Goal: Complete application form: Complete application form

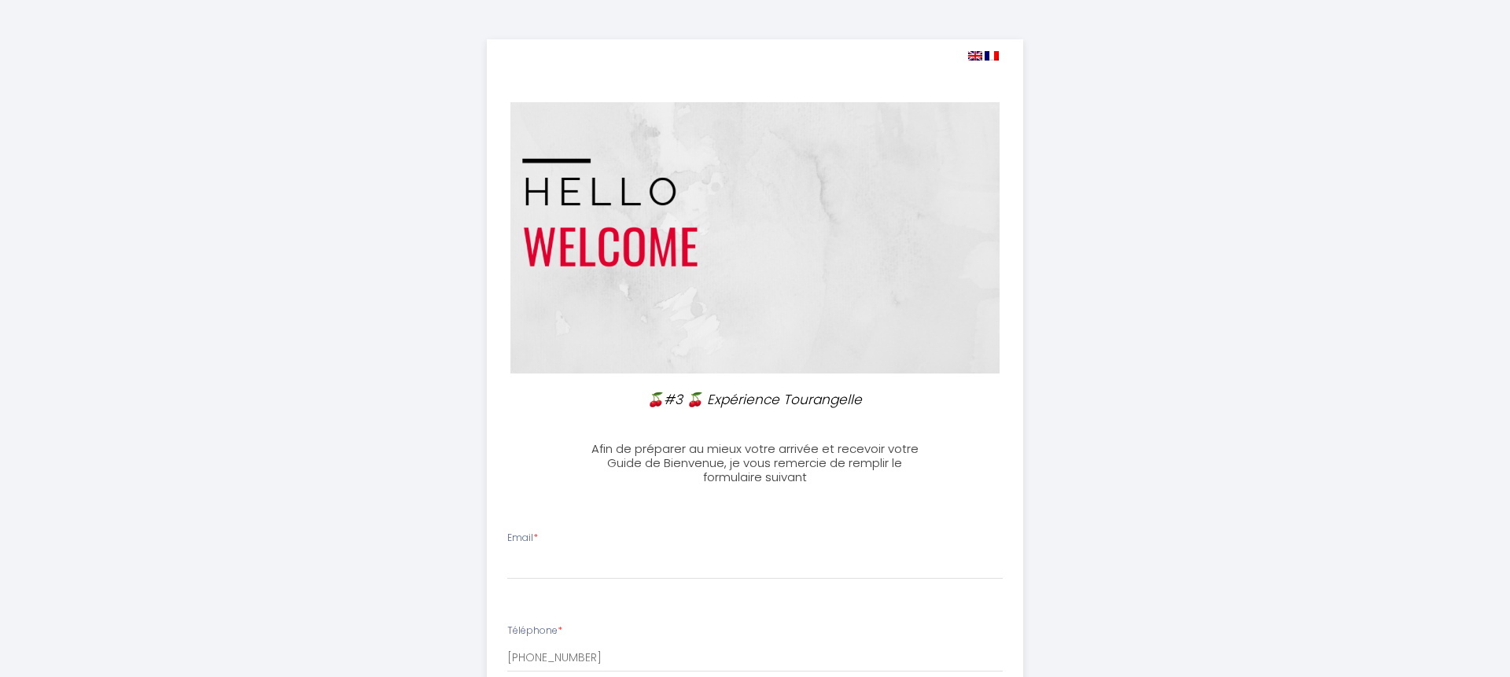
select select
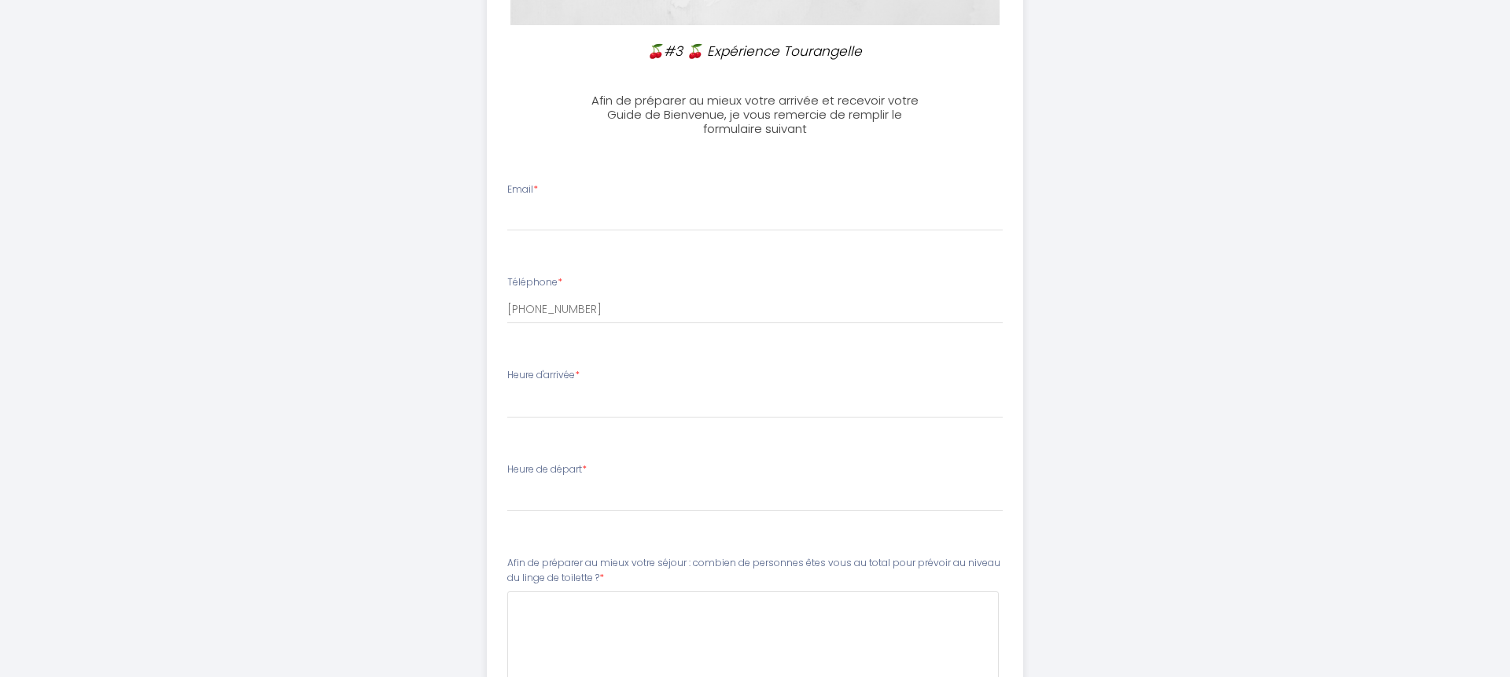
scroll to position [274, 0]
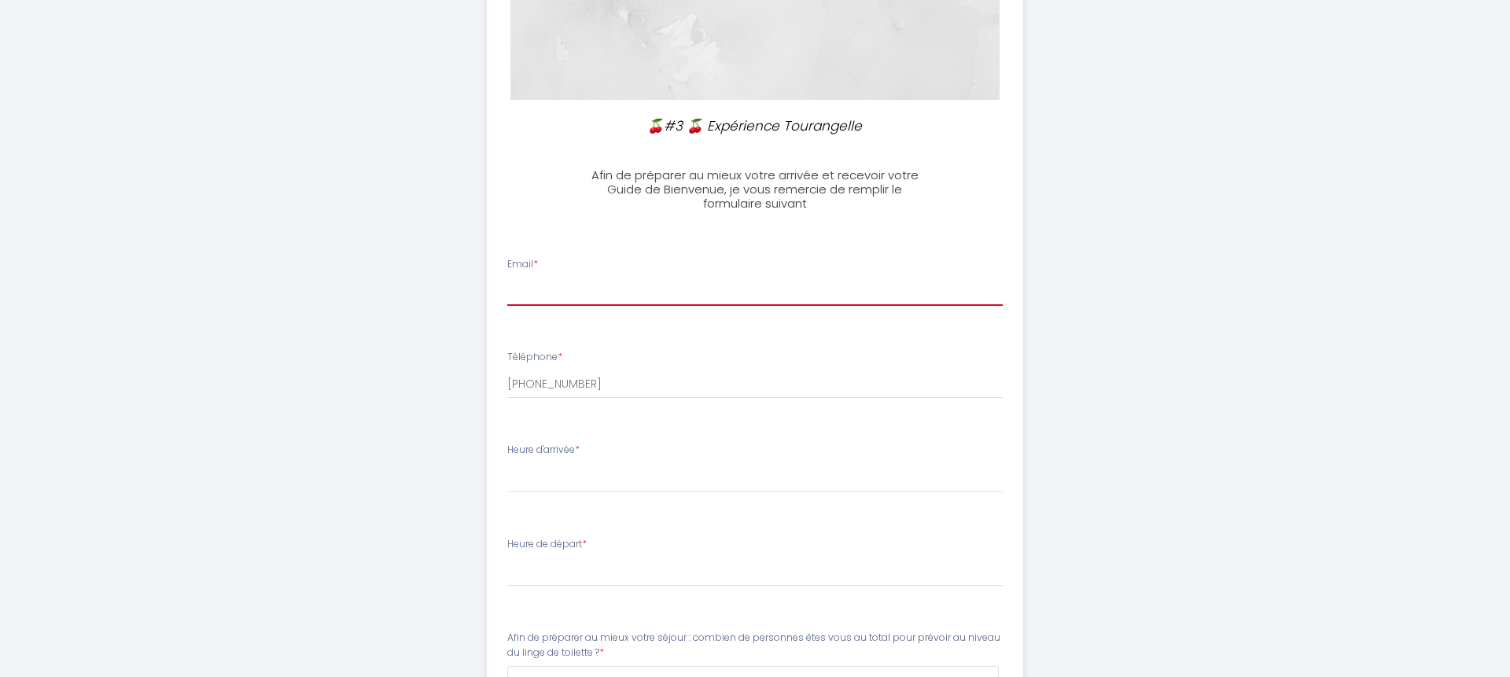
click at [517, 285] on input "Email *" at bounding box center [755, 292] width 496 height 28
type input "[PERSON_NAME][EMAIL_ADDRESS][DOMAIN_NAME]"
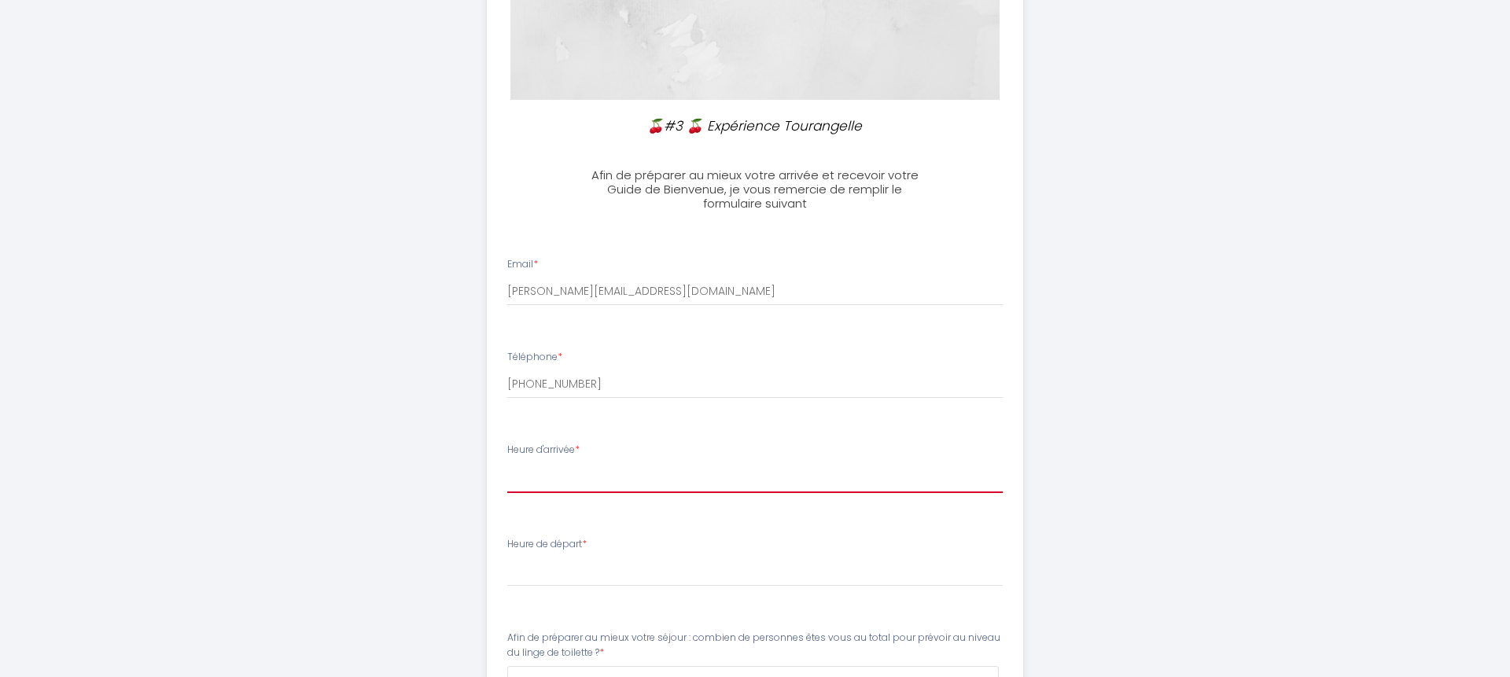
click at [532, 484] on select "16:00 16:30 17:00 17:30 18:00 18:30 19:00 19:30 20:00 20:30 21:00 21:30 22:00 2…" at bounding box center [755, 478] width 496 height 30
select select "23:30"
click at [507, 463] on select "16:00 16:30 17:00 17:30 18:00 18:30 19:00 19:30 20:00 20:30 21:00 21:30 22:00 2…" at bounding box center [755, 478] width 496 height 30
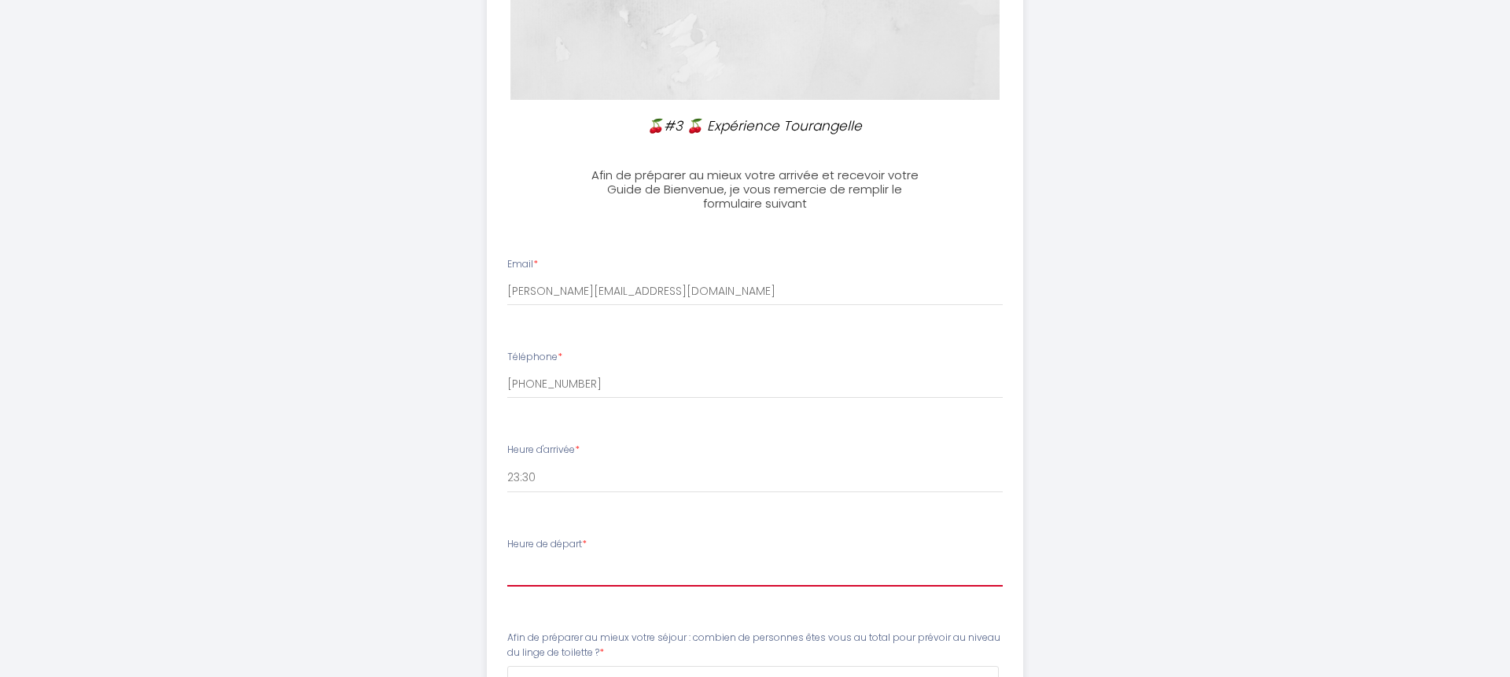
click at [532, 569] on select "00:00 00:30 01:00 01:30 02:00 02:30 03:00 03:30 04:00 04:30 05:00 05:30 06:00 0…" at bounding box center [755, 572] width 496 height 30
select select "10:00"
click at [507, 557] on select "00:00 00:30 01:00 01:30 02:00 02:30 03:00 03:30 04:00 04:30 05:00 05:30 06:00 0…" at bounding box center [755, 572] width 496 height 30
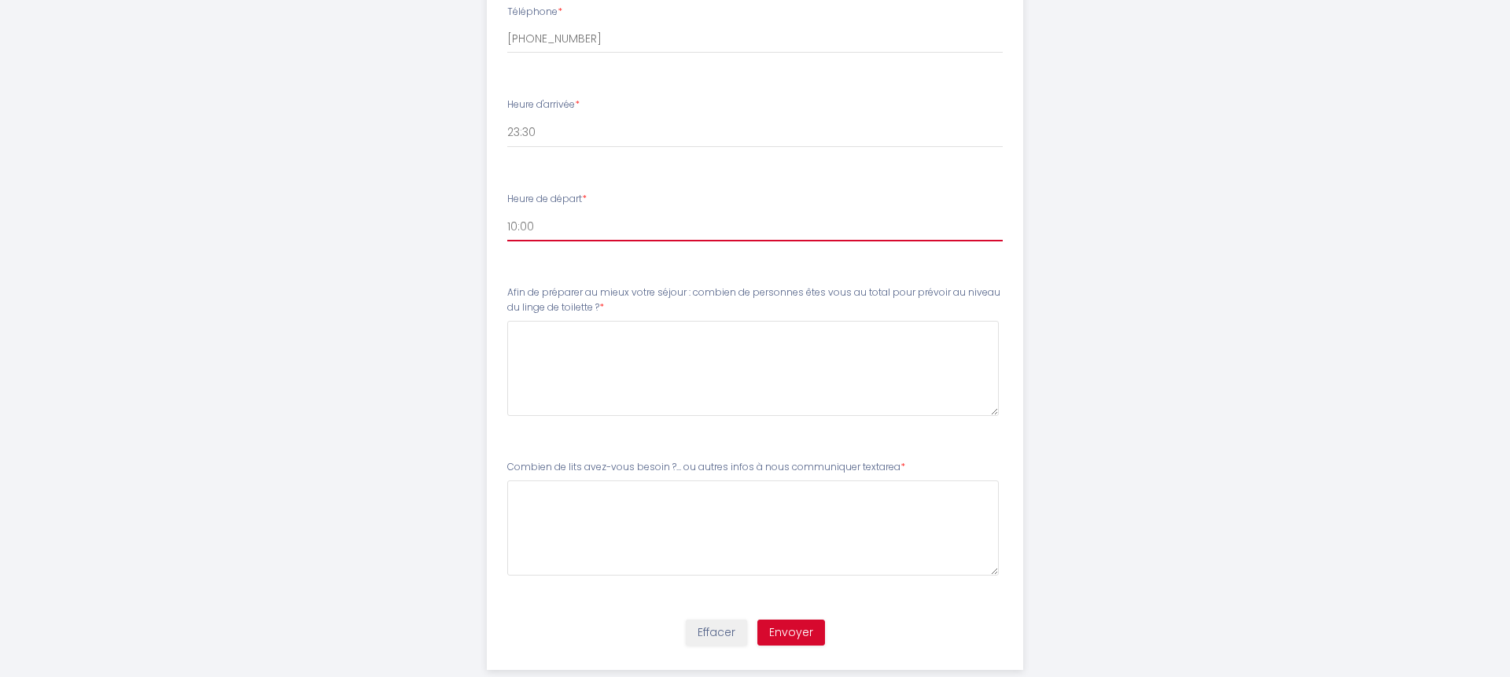
scroll to position [618, 0]
click at [670, 344] on \?4 at bounding box center [753, 369] width 492 height 95
type \?4 "nous serons 3 personnes."
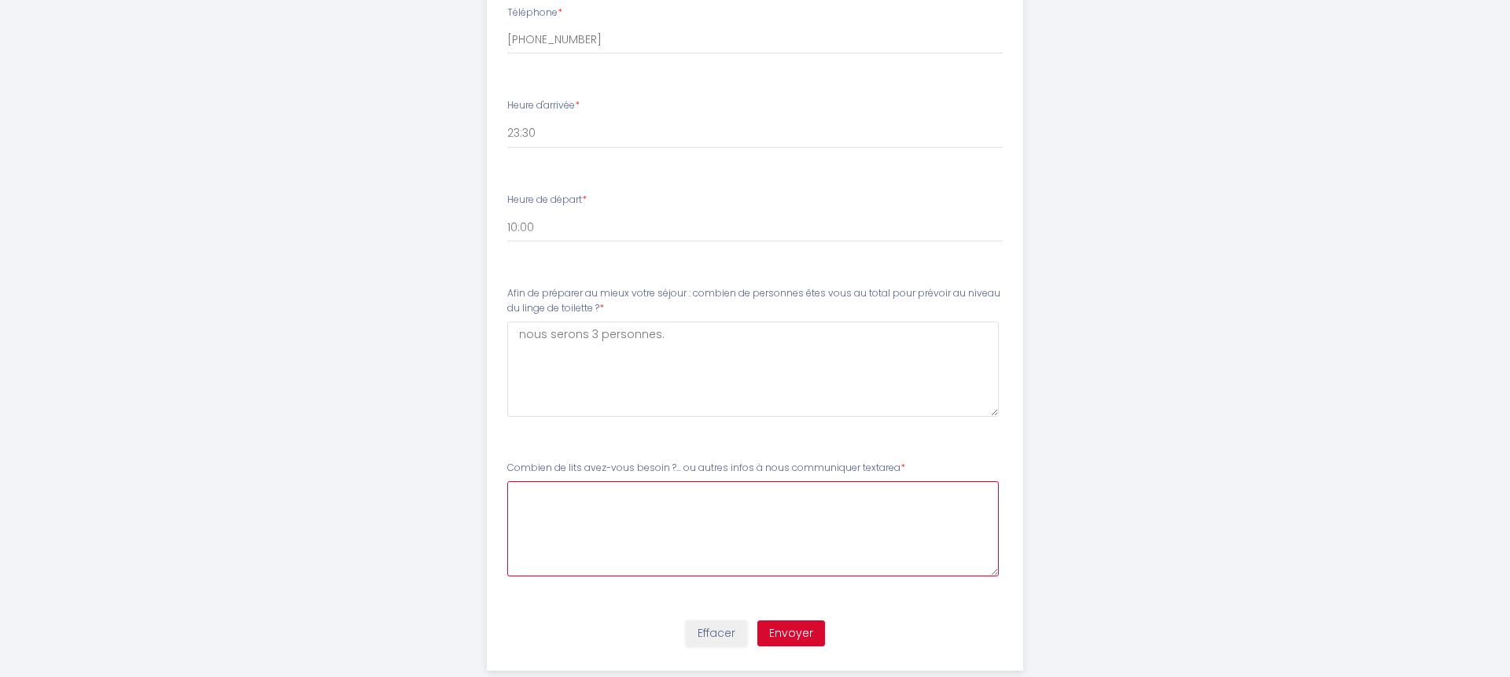
click at [583, 519] on communiquer\9textarea5 at bounding box center [753, 528] width 492 height 95
type communiquer\9textarea5 "nous avons besoins de deux lits. Merci a vous."
click at [773, 639] on button "Envoyer" at bounding box center [791, 633] width 68 height 27
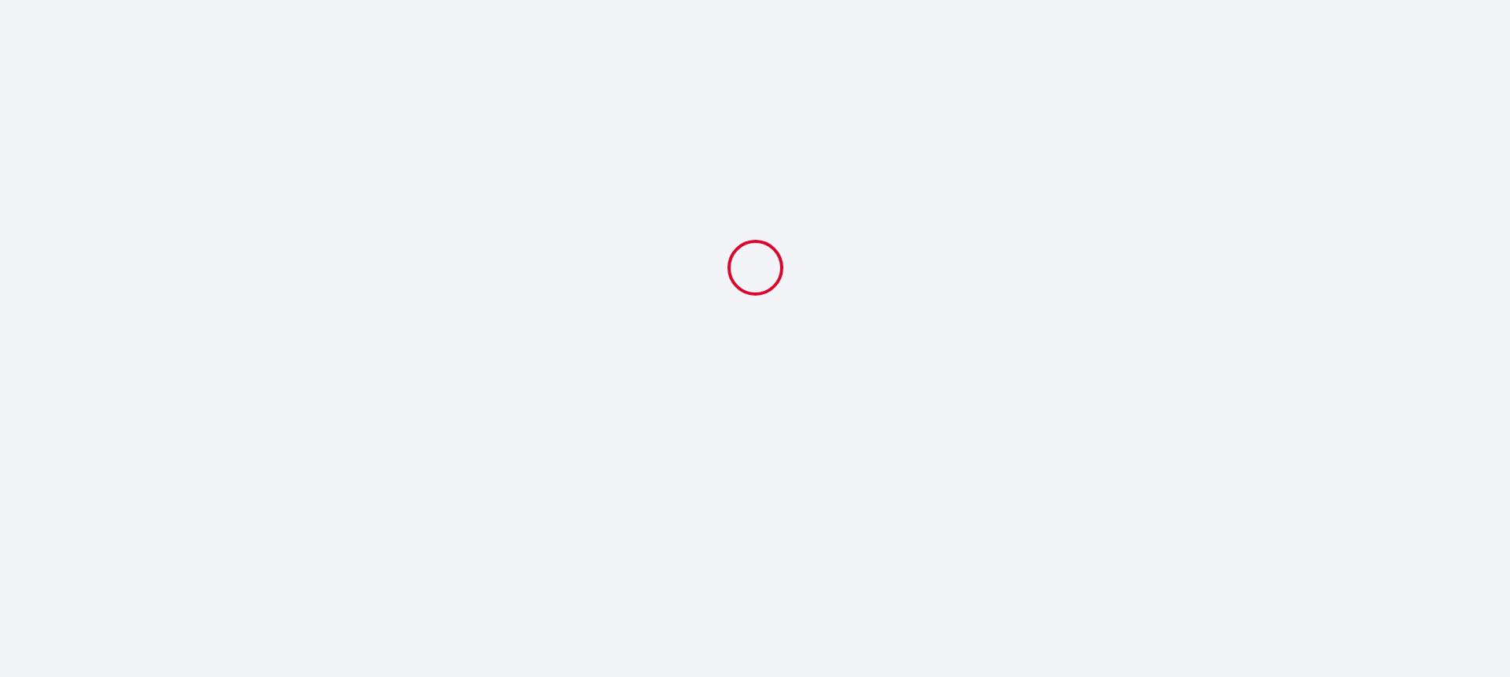
select select "23:30"
select select "10:00"
